Goal: Task Accomplishment & Management: Use online tool/utility

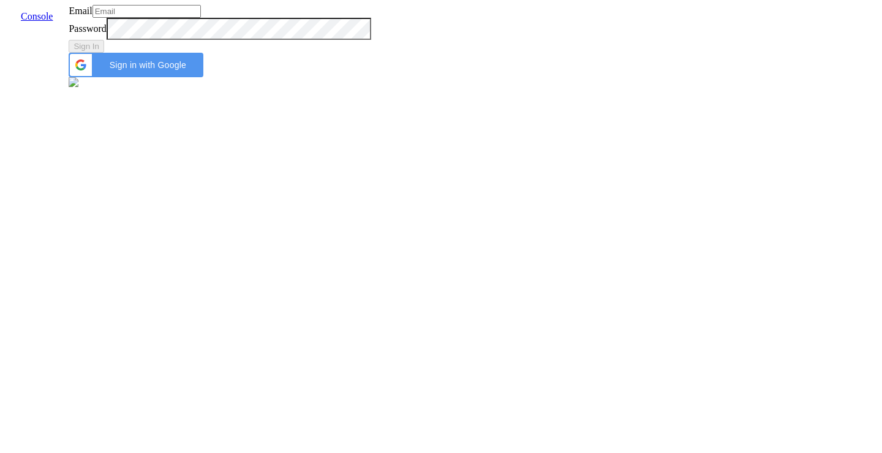
type input "[EMAIL_ADDRESS]"
click at [196, 70] on span "Sign in with Google" at bounding box center [147, 65] width 97 height 10
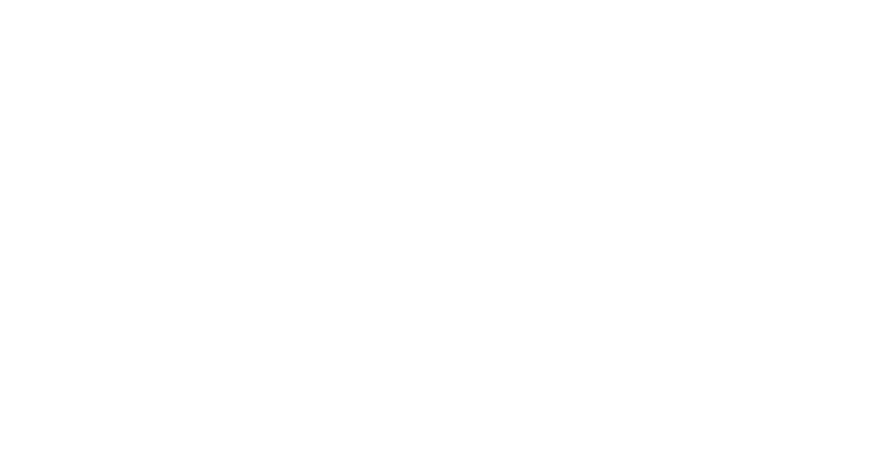
click at [827, 5] on body at bounding box center [436, 5] width 863 height 0
click at [604, 5] on body at bounding box center [436, 5] width 863 height 0
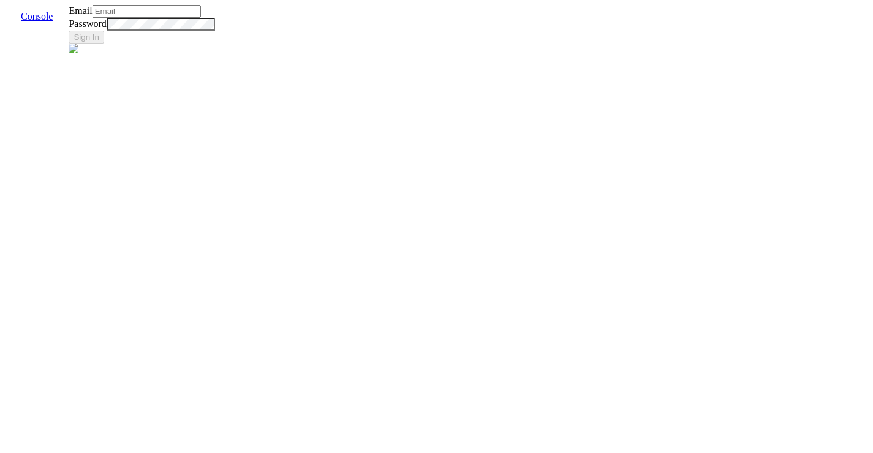
type input "[EMAIL_ADDRESS]"
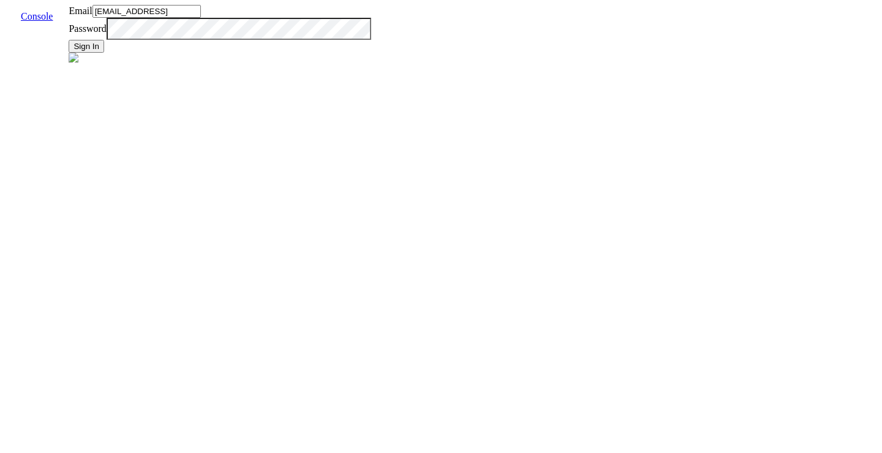
click at [104, 53] on button "Sign In" at bounding box center [87, 46] width 36 height 13
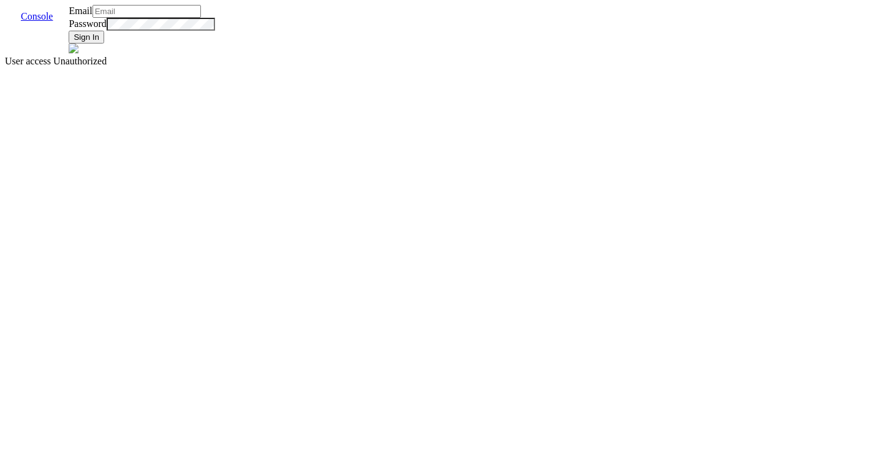
type input "[EMAIL_ADDRESS]"
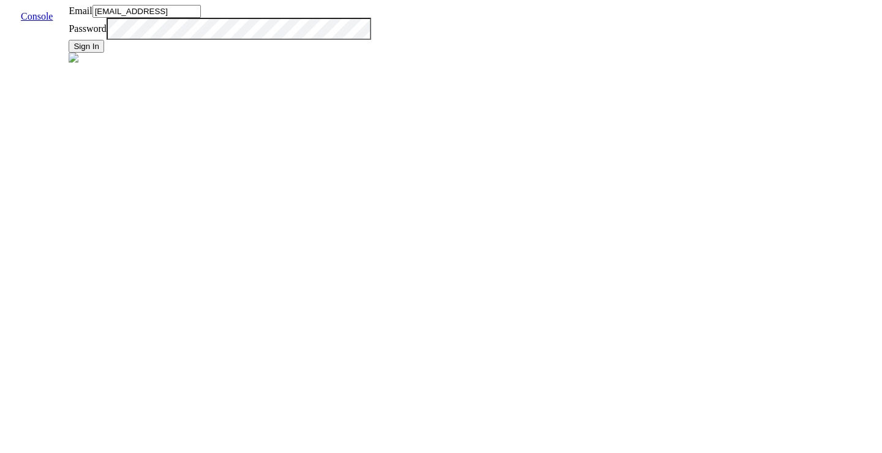
click at [104, 53] on button "Sign In" at bounding box center [87, 46] width 36 height 13
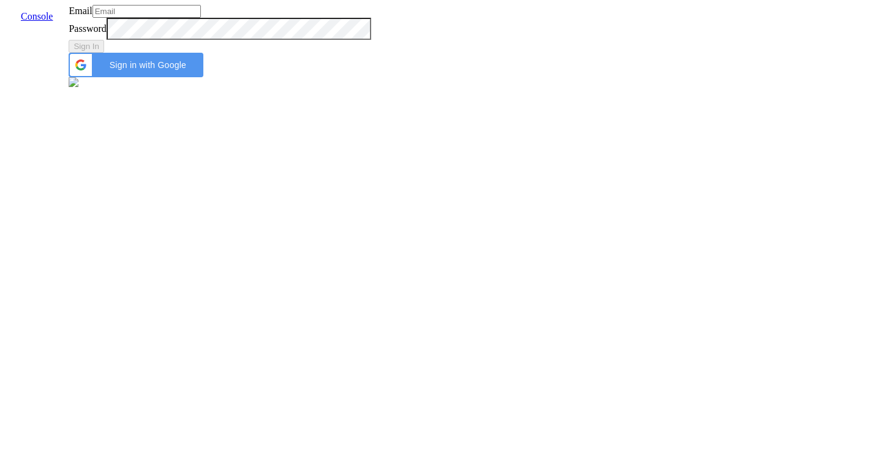
type input "[EMAIL_ADDRESS]"
click at [196, 70] on span "Sign in with Google" at bounding box center [147, 65] width 97 height 10
